Goal: Task Accomplishment & Management: Use online tool/utility

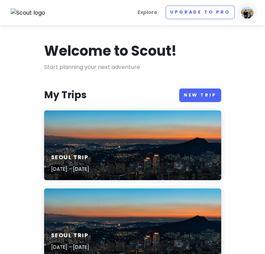
click at [245, 13] on img at bounding box center [248, 13] width 14 height 14
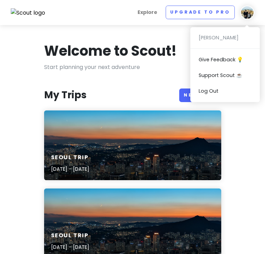
click at [115, 45] on h1 "Welcome to Scout!" at bounding box center [110, 51] width 133 height 18
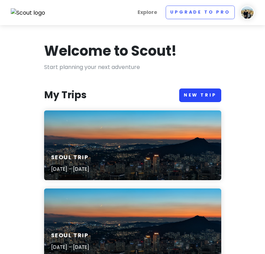
click at [206, 93] on link "New Trip" at bounding box center [201, 95] width 42 height 14
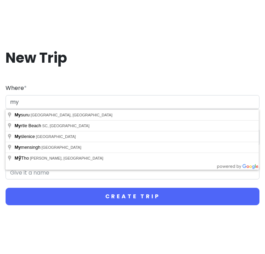
type input "m"
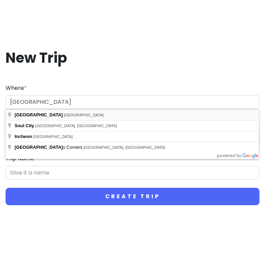
type input "[GEOGRAPHIC_DATA], [GEOGRAPHIC_DATA]"
type input "Seoul Trip"
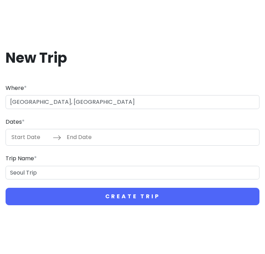
click at [32, 137] on input "Start Date" at bounding box center [30, 137] width 45 height 16
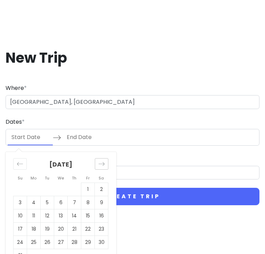
click at [98, 160] on div "Move forward to switch to the next month." at bounding box center [102, 163] width 14 height 11
click at [99, 165] on icon "Move forward to switch to the next month." at bounding box center [101, 163] width 7 height 7
click at [24, 240] on td "23" at bounding box center [21, 242] width 14 height 13
type input "[DATE]"
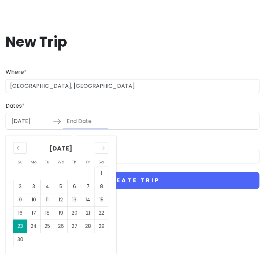
scroll to position [16, 0]
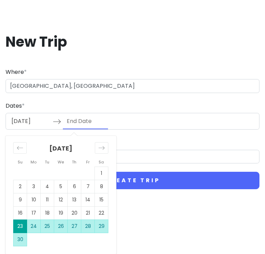
click at [17, 239] on td "30" at bounding box center [21, 239] width 14 height 13
type input "[DATE]"
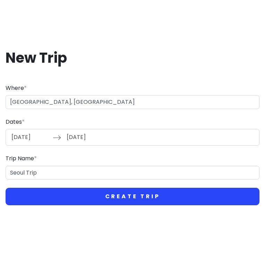
click at [147, 200] on button "Create Trip" at bounding box center [133, 196] width 254 height 17
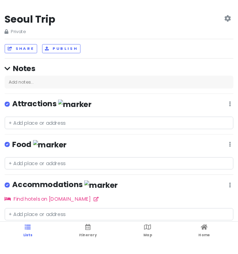
scroll to position [9, 0]
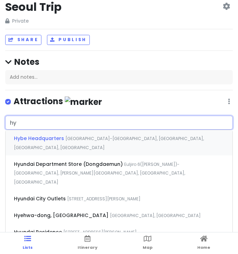
type input "h"
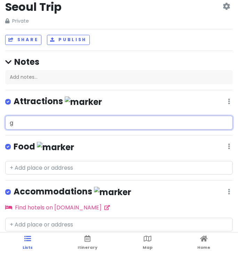
type input "gy"
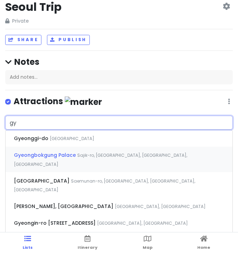
click at [50, 142] on span "Gyeongbokgung Palace" at bounding box center [32, 138] width 36 height 7
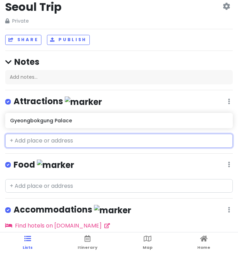
click at [44, 140] on input "text" at bounding box center [119, 141] width 228 height 14
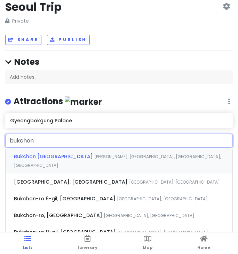
type input "bukchon"
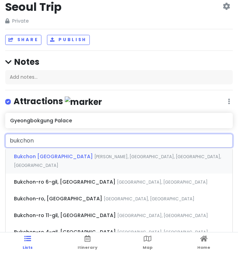
click at [38, 155] on span "Bukchon [GEOGRAPHIC_DATA]" at bounding box center [54, 156] width 80 height 7
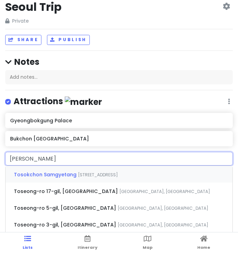
type input "tosok"
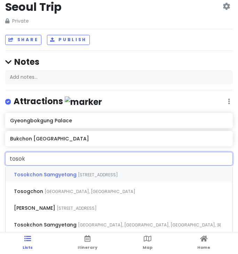
click at [41, 174] on span "Tosokchon Samgyetang" at bounding box center [46, 174] width 64 height 7
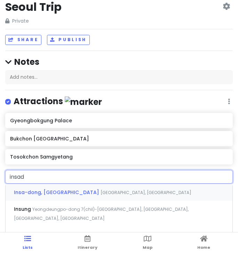
type input "insado"
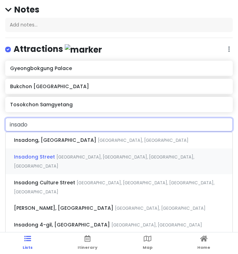
scroll to position [61, 0]
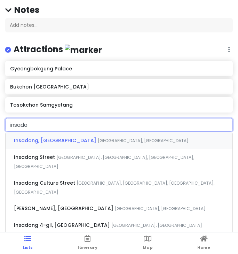
click at [95, 142] on div "Insadong, [GEOGRAPHIC_DATA], [GEOGRAPHIC_DATA]" at bounding box center [119, 140] width 227 height 17
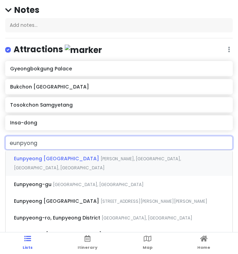
type input "eunpyong"
click at [68, 156] on span "Eunpyeong [GEOGRAPHIC_DATA]" at bounding box center [57, 158] width 87 height 7
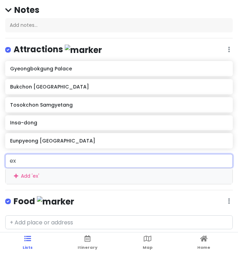
type input "e"
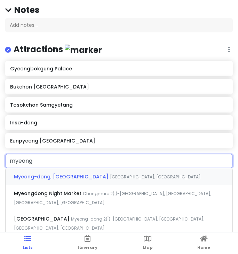
type input "myeongd"
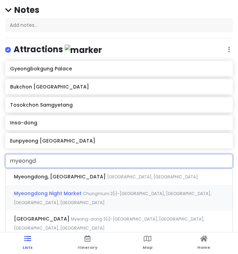
click at [107, 180] on span "Chungmuro 2(i)-[GEOGRAPHIC_DATA], [GEOGRAPHIC_DATA], [GEOGRAPHIC_DATA], [GEOGRA…" at bounding box center [152, 177] width 91 height 6
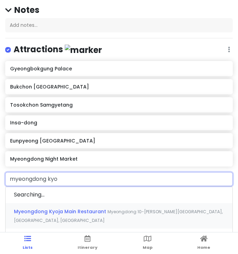
type input "myeongdong kyoj"
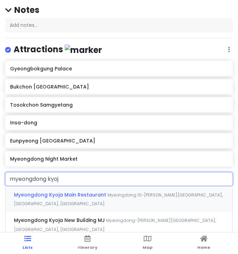
click at [68, 194] on span "Myeongdong Kyoja Main Restaurant" at bounding box center [61, 194] width 94 height 7
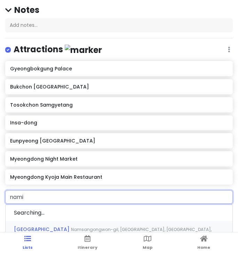
type input "[PERSON_NAME]"
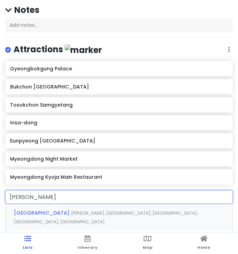
click at [85, 211] on span "[PERSON_NAME], [GEOGRAPHIC_DATA], [GEOGRAPHIC_DATA], [GEOGRAPHIC_DATA], [GEOGRA…" at bounding box center [106, 217] width 184 height 15
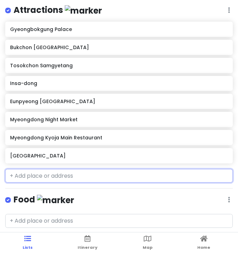
scroll to position [103, 0]
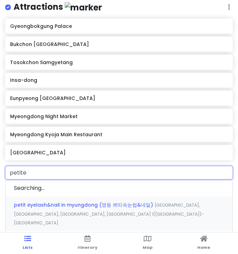
type input "petite"
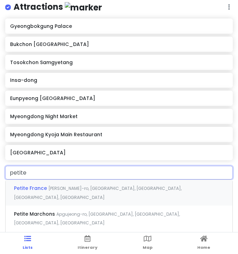
click at [78, 188] on span "[PERSON_NAME]-ro, [GEOGRAPHIC_DATA], [GEOGRAPHIC_DATA], [GEOGRAPHIC_DATA], [GEO…" at bounding box center [98, 192] width 168 height 15
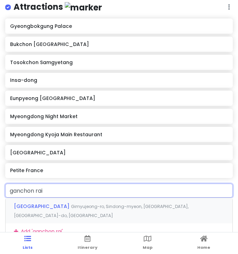
type input "ganchon rail"
click at [86, 206] on span "Gimyujeong-ro, Sindong-myeon, [GEOGRAPHIC_DATA], [GEOGRAPHIC_DATA]-do, [GEOGRAP…" at bounding box center [101, 210] width 175 height 15
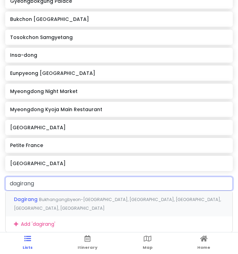
scroll to position [136, 0]
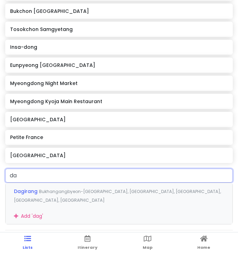
type input "d"
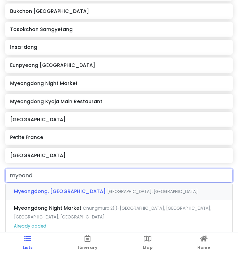
type input "myeon"
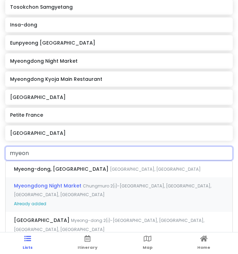
scroll to position [159, 0]
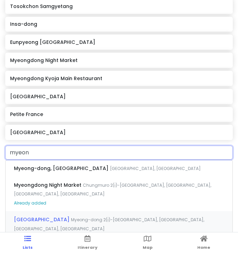
click at [86, 172] on span "[GEOGRAPHIC_DATA]" at bounding box center [62, 168] width 96 height 7
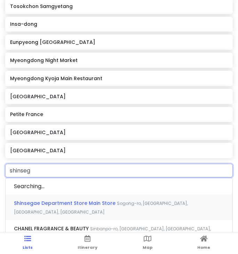
type input "shinsega"
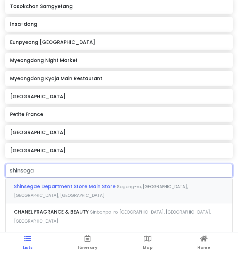
click at [102, 188] on div "Shinsegae Department Store Main Store [GEOGRAPHIC_DATA], [GEOGRAPHIC_DATA], [GE…" at bounding box center [119, 190] width 227 height 26
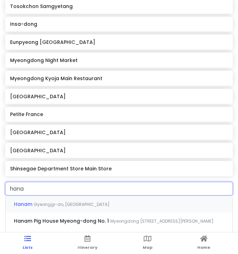
type input "hanam"
click at [34, 207] on span "Hanam Pig House Myeong-dong No. 1" at bounding box center [24, 203] width 20 height 7
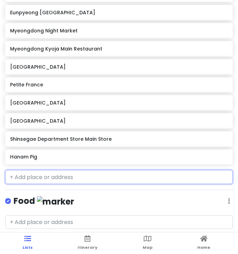
scroll to position [188, 0]
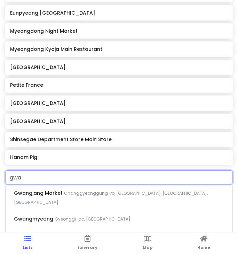
click at [43, 155] on h6 "Hanam Pig" at bounding box center [118, 157] width 217 height 6
type input "gwa"
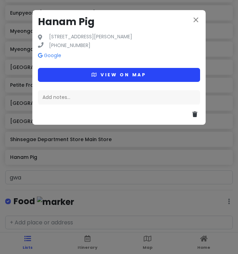
click at [137, 73] on button "View on map" at bounding box center [119, 75] width 162 height 14
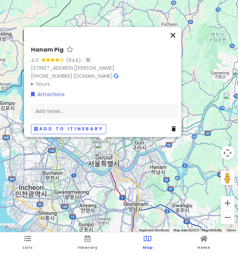
click at [176, 31] on button "Close" at bounding box center [173, 35] width 17 height 17
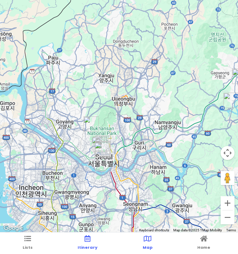
click at [86, 241] on icon at bounding box center [88, 238] width 6 height 5
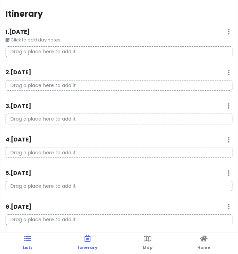
click at [27, 243] on link "Lists" at bounding box center [28, 243] width 10 height 22
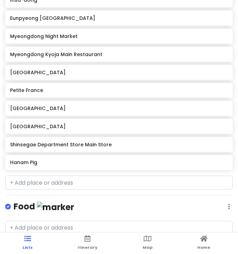
scroll to position [207, 0]
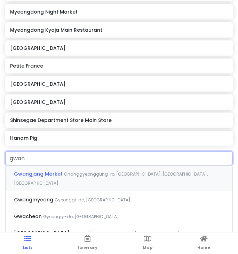
type input "gwang"
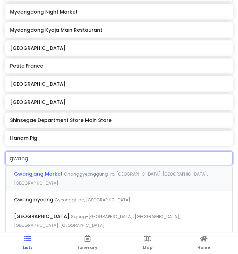
click at [40, 170] on span "Gwangjang Market" at bounding box center [39, 173] width 50 height 7
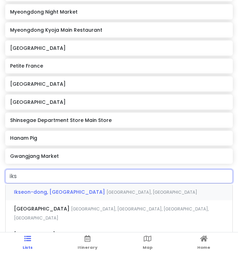
type input "ikse"
click at [54, 195] on span "[GEOGRAPHIC_DATA]" at bounding box center [60, 191] width 93 height 7
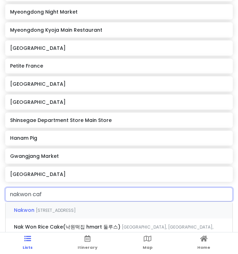
type input "nakwon cafe"
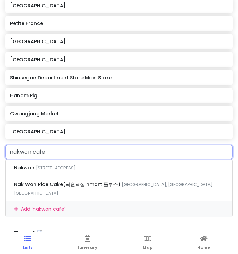
scroll to position [248, 0]
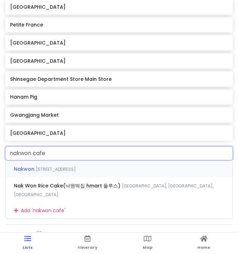
click at [76, 167] on span "[STREET_ADDRESS]" at bounding box center [56, 169] width 40 height 6
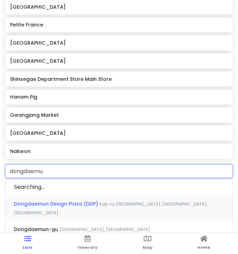
type input "dongdaemun"
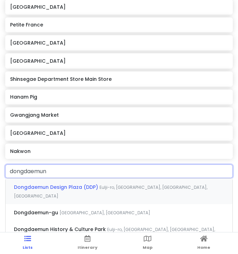
click at [108, 184] on span "Eulji-ro, [GEOGRAPHIC_DATA], [GEOGRAPHIC_DATA], [GEOGRAPHIC_DATA]" at bounding box center [110, 191] width 193 height 15
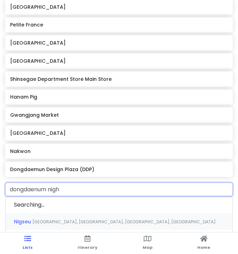
type input "dongdaenum night"
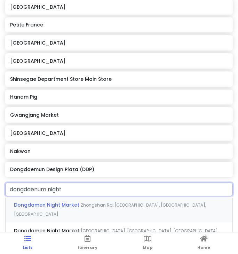
click at [86, 202] on span "Zhongshan Rd, [GEOGRAPHIC_DATA], [GEOGRAPHIC_DATA], [GEOGRAPHIC_DATA]" at bounding box center [110, 209] width 192 height 15
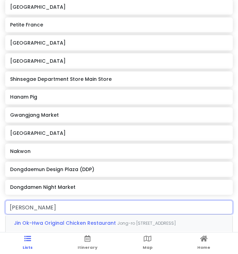
type input "[PERSON_NAME]"
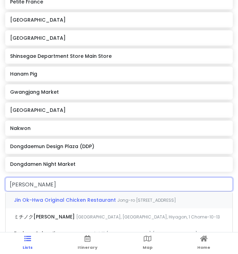
click at [74, 199] on span "Jin Ok-Hwa Original Chicken Restaurant" at bounding box center [65, 199] width 103 height 7
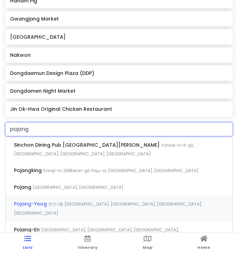
scroll to position [337, 0]
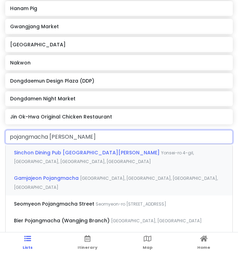
type input "pojangmacha jong"
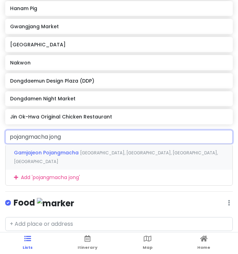
click at [86, 151] on span "[GEOGRAPHIC_DATA], [GEOGRAPHIC_DATA], [GEOGRAPHIC_DATA], [GEOGRAPHIC_DATA]" at bounding box center [116, 157] width 204 height 15
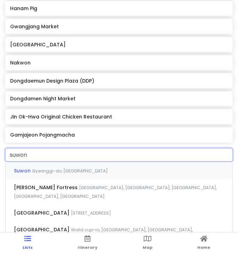
type input "suwon"
click at [26, 174] on span "[PERSON_NAME] Fortress" at bounding box center [23, 170] width 18 height 7
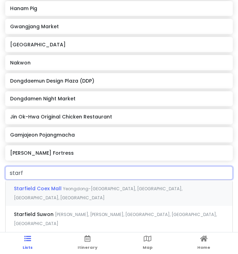
type input "starfi"
click at [59, 200] on span "스타필드 코엑스몰 B1 Yeongdong-[GEOGRAPHIC_DATA], [GEOGRAPHIC_DATA], [GEOGRAPHIC_DATA],…" at bounding box center [98, 192] width 168 height 15
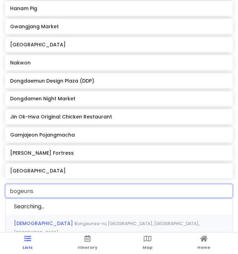
type input "bogeunsa"
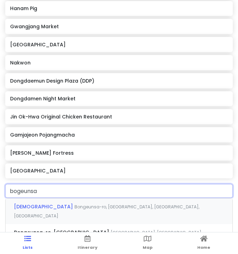
click at [98, 206] on span "Bongeunsa-ro, [GEOGRAPHIC_DATA], [GEOGRAPHIC_DATA], [GEOGRAPHIC_DATA]" at bounding box center [106, 211] width 185 height 15
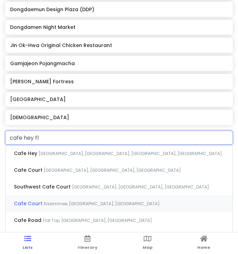
scroll to position [400, 0]
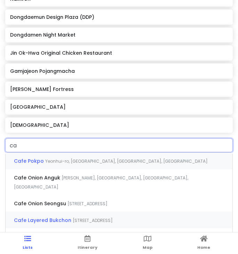
type input "c"
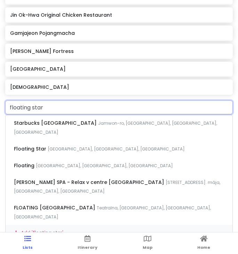
scroll to position [436, 0]
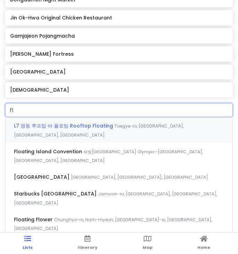
type input "f"
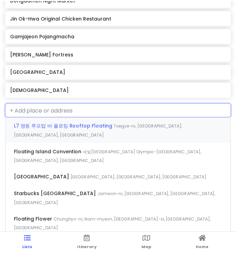
scroll to position [422, 0]
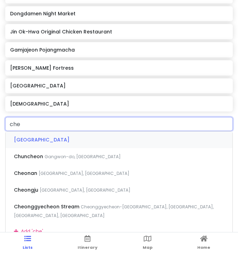
type input "chec"
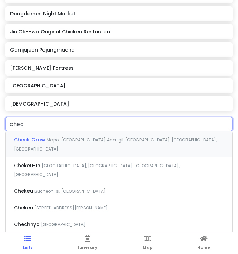
click at [83, 141] on div "Check Grow Mapo-[GEOGRAPHIC_DATA] 4da-[GEOGRAPHIC_DATA], [GEOGRAPHIC_DATA], [GE…" at bounding box center [119, 144] width 227 height 26
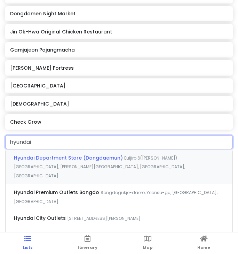
type input "hyundai"
click at [67, 158] on span "Hyundai Department Store (Dongdaemun)" at bounding box center [69, 157] width 110 height 7
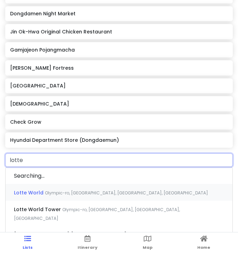
type input "lotte"
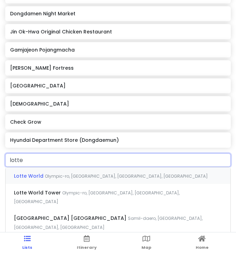
click at [53, 176] on div "Lotte World Olympic-ro, [GEOGRAPHIC_DATA], [GEOGRAPHIC_DATA], [GEOGRAPHIC_DATA]" at bounding box center [118, 175] width 225 height 17
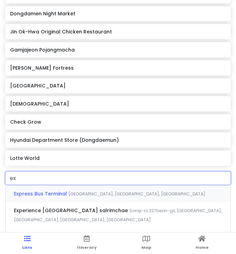
type input "e"
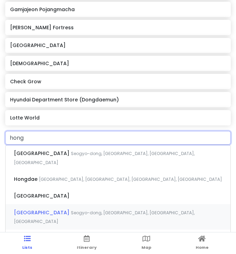
scroll to position [461, 0]
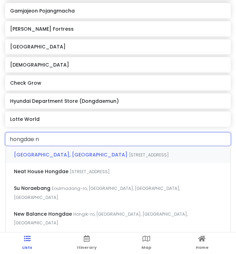
type input "hongdae"
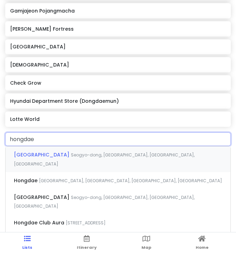
click at [55, 152] on span "Seogyo-dong, [GEOGRAPHIC_DATA], [GEOGRAPHIC_DATA], [GEOGRAPHIC_DATA]" at bounding box center [104, 159] width 181 height 15
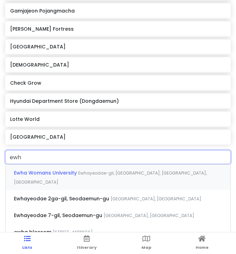
type input "ewha"
click at [22, 169] on span "Ewha Womans University" at bounding box center [46, 172] width 64 height 7
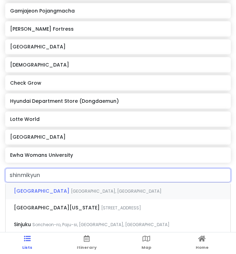
type input "shinmikyung"
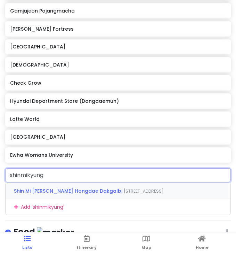
click at [56, 189] on span "Shin Mi [PERSON_NAME] Hongdae Dakgalbi" at bounding box center [69, 190] width 110 height 7
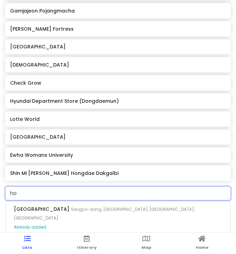
type input "h"
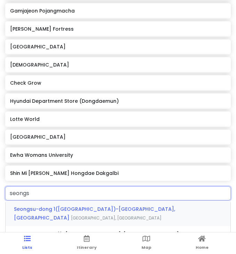
type input "seongsu"
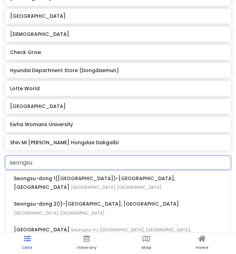
scroll to position [487, 0]
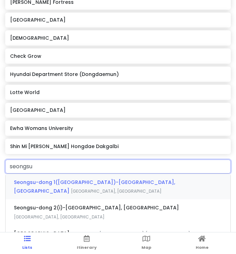
click at [128, 188] on span "[GEOGRAPHIC_DATA], [GEOGRAPHIC_DATA]" at bounding box center [116, 191] width 91 height 6
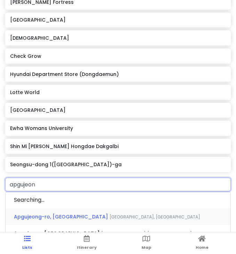
type input "apgujeong"
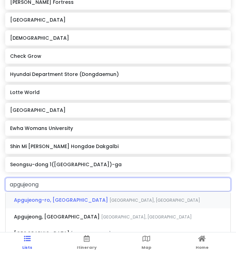
click at [132, 197] on span "[GEOGRAPHIC_DATA], [GEOGRAPHIC_DATA]" at bounding box center [155, 200] width 91 height 6
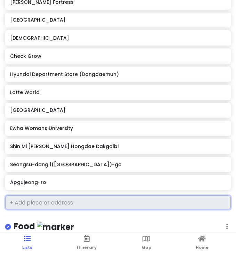
click at [118, 195] on input "text" at bounding box center [118, 202] width 226 height 14
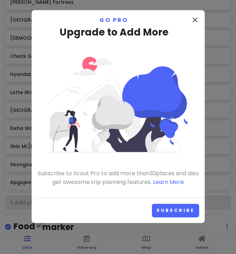
click at [194, 19] on icon "close" at bounding box center [195, 20] width 8 height 8
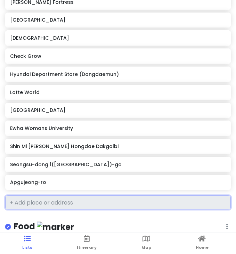
click at [23, 200] on input "text" at bounding box center [118, 202] width 226 height 14
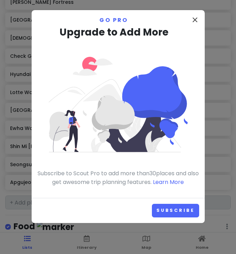
click at [195, 21] on icon "close" at bounding box center [195, 20] width 8 height 8
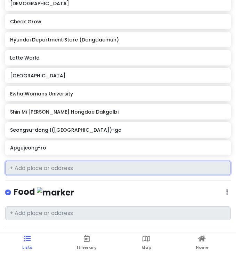
scroll to position [539, 0]
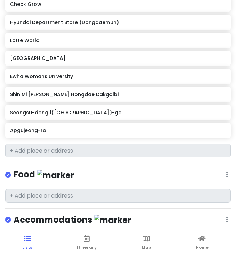
click at [75, 138] on div "Seoul Trip Private Change Dates Make a Copy Delete Trip Go Pro ⚡️ Give Feedback…" at bounding box center [118, 127] width 236 height 254
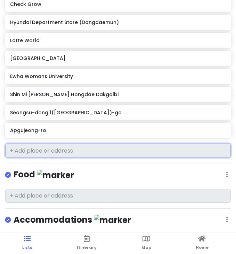
click at [33, 146] on input "text" at bounding box center [118, 150] width 226 height 14
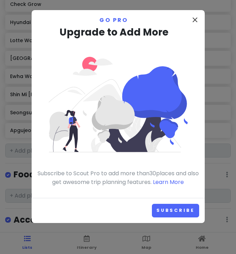
click at [195, 21] on icon "close" at bounding box center [195, 20] width 8 height 8
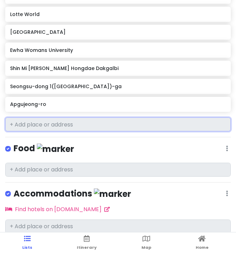
scroll to position [565, 0]
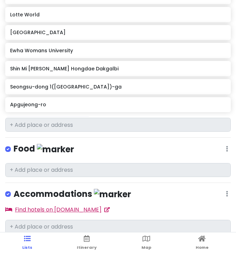
click at [83, 205] on link "Find hotels on [DOMAIN_NAME]" at bounding box center [57, 209] width 105 height 8
